Goal: Communication & Community: Answer question/provide support

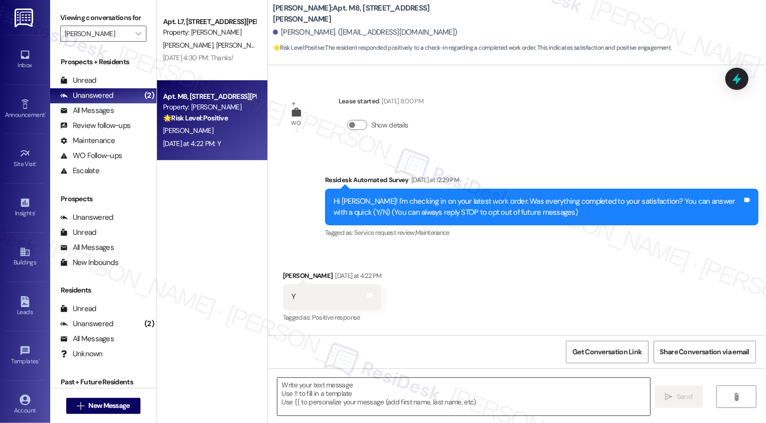
click at [354, 399] on textarea at bounding box center [463, 397] width 373 height 38
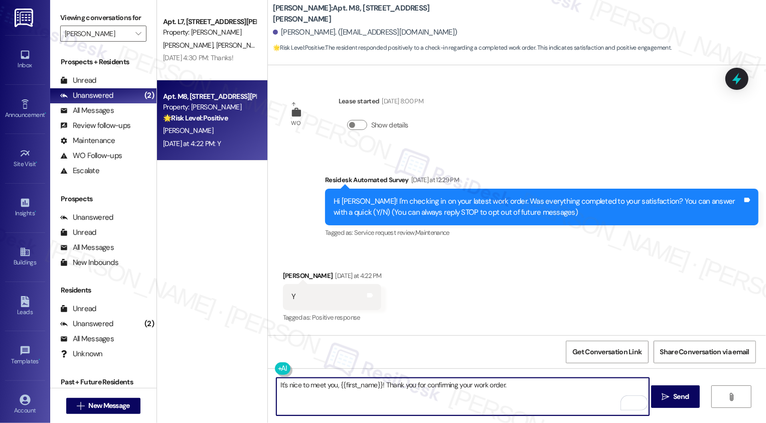
paste textarea "Front Door Concern (Service Request #67085 submitted by ResiDesk)"
click at [520, 380] on textarea "It's nice to meet you, {{first_name}}! Thank you for confirming your work order." at bounding box center [462, 397] width 373 height 38
click at [513, 386] on textarea "It's nice to meet you, {{first_name}}! Thank you for confirming your work order." at bounding box center [462, 397] width 373 height 38
click at [533, 393] on textarea "It's nice to meet you, {{first_name}}! Thank you for confirming your work order." at bounding box center [462, 397] width 373 height 38
paste textarea "If you don't mind me asking, how has your experience been so far? Has the prope…"
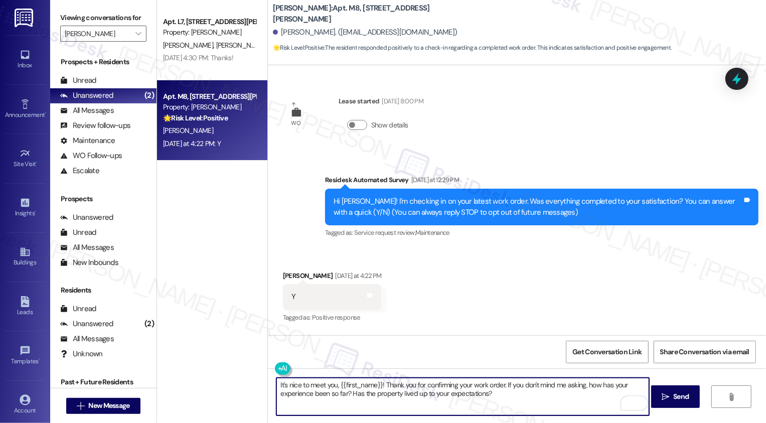
click at [533, 405] on textarea "It's nice to meet you, {{first_name}}! Thank you for confirming your work order…" at bounding box center [462, 397] width 373 height 38
type textarea "It's nice to meet you, {{first_name}}! Thank you for confirming your work order…"
click at [675, 405] on button " Send" at bounding box center [675, 396] width 49 height 23
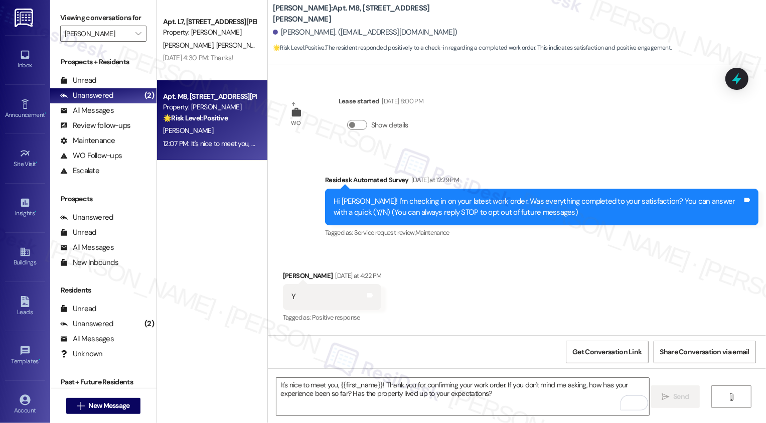
scroll to position [170, 0]
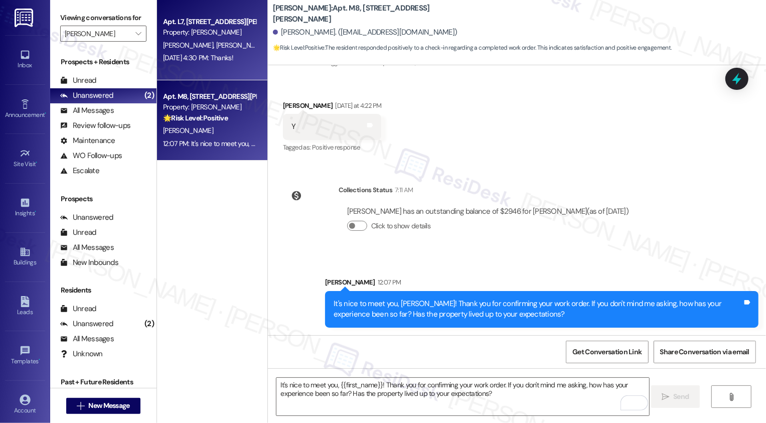
click at [182, 54] on div "[DATE] 4:30 PM: Thanks! [DATE] 4:30 PM: Thanks!" at bounding box center [198, 57] width 70 height 9
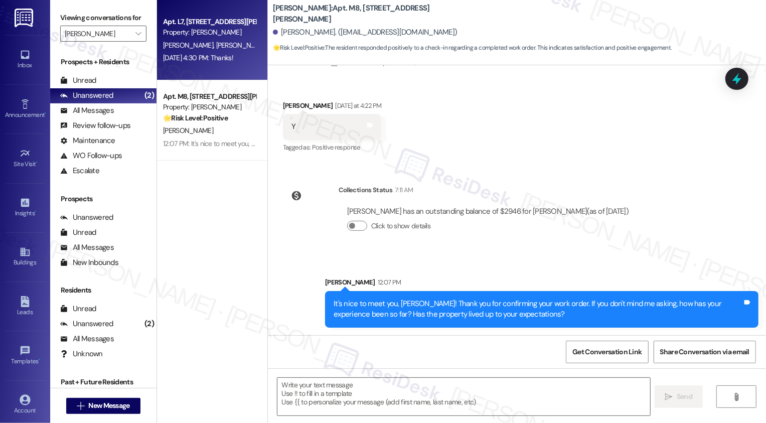
click at [182, 54] on div "[DATE] 4:30 PM: Thanks! [DATE] 4:30 PM: Thanks!" at bounding box center [198, 57] width 70 height 9
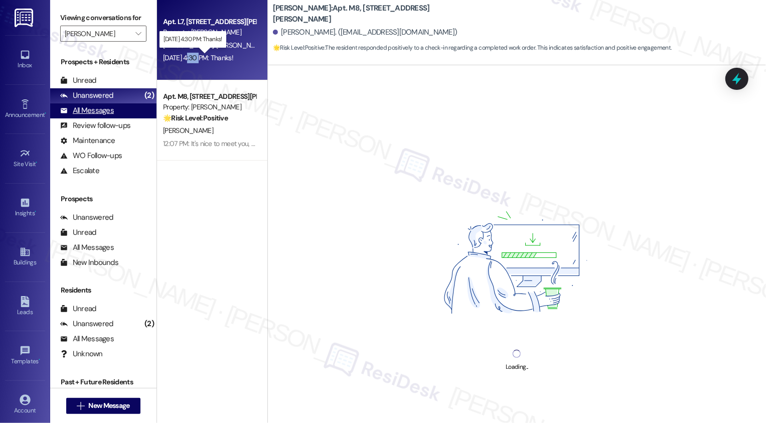
click at [125, 118] on div "All Messages (undefined)" at bounding box center [103, 110] width 106 height 15
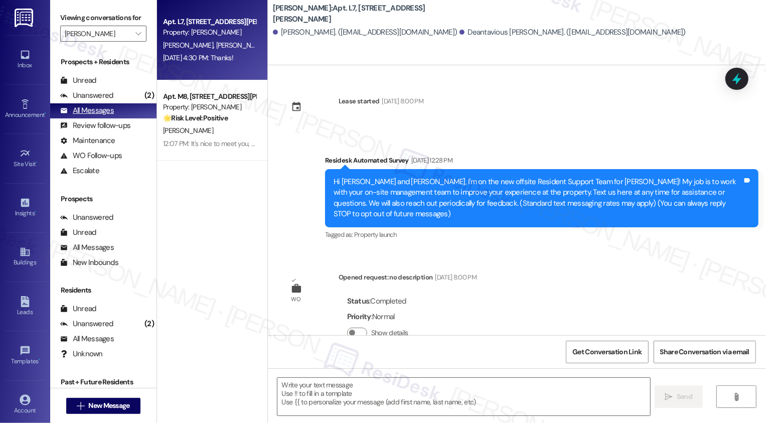
scroll to position [1119, 0]
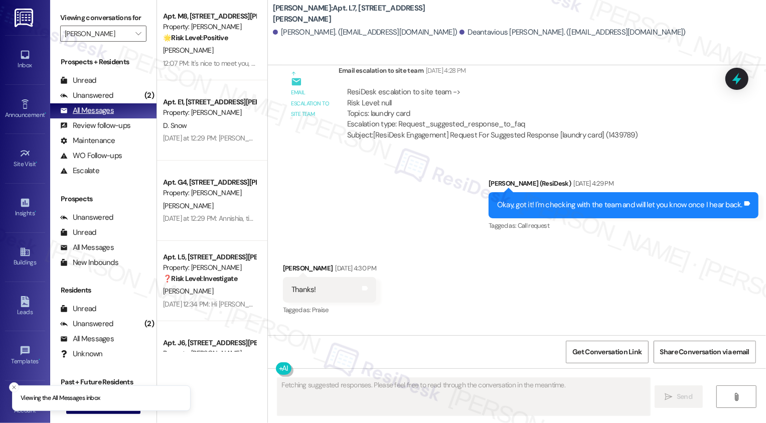
type textarea "Fetching suggested responses. Please feel free to read through the conversation…"
